Goal: Find contact information: Find contact information

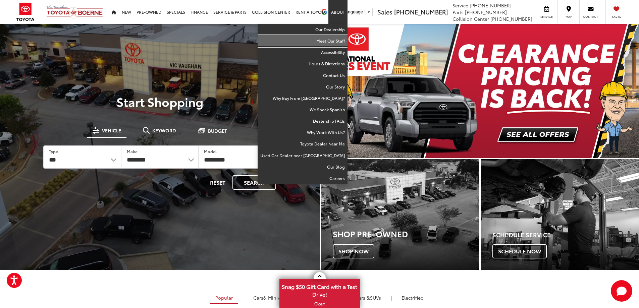
click at [331, 43] on link "Meet Our Staff" at bounding box center [303, 40] width 90 height 11
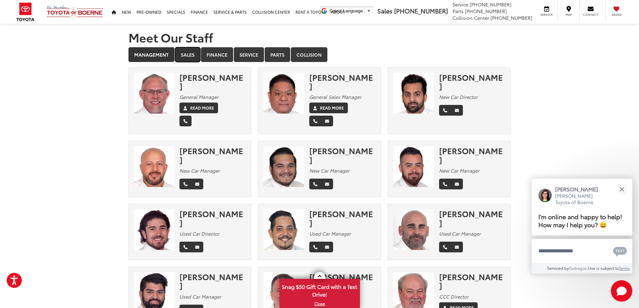
click at [188, 53] on link "Sales" at bounding box center [187, 54] width 25 height 15
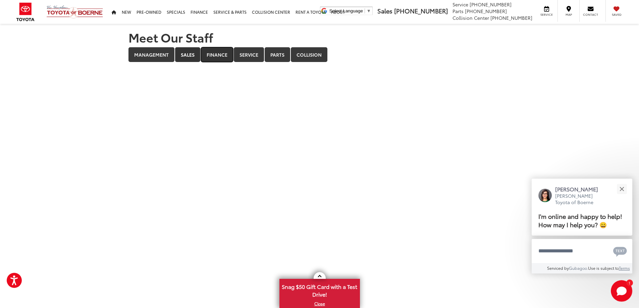
click at [209, 58] on link "Finance" at bounding box center [217, 54] width 32 height 15
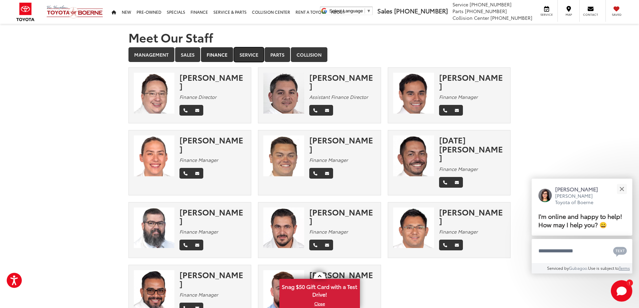
click at [252, 53] on link "Service" at bounding box center [249, 54] width 30 height 15
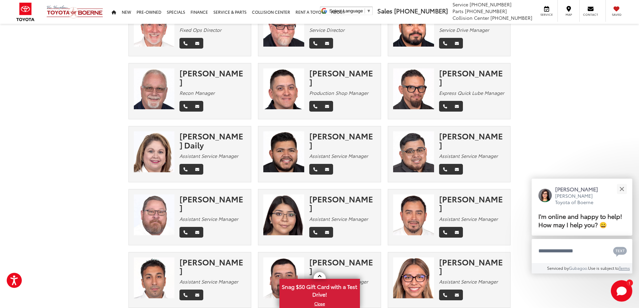
scroll to position [34, 0]
